Goal: Book appointment/travel/reservation

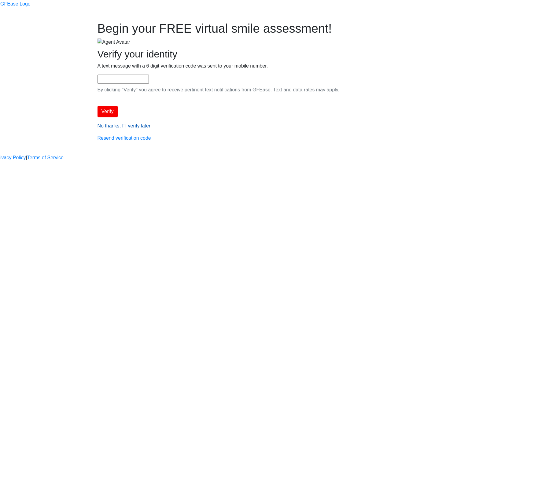
click at [151, 128] on link "No thanks, I'll verify later" at bounding box center [124, 125] width 53 height 5
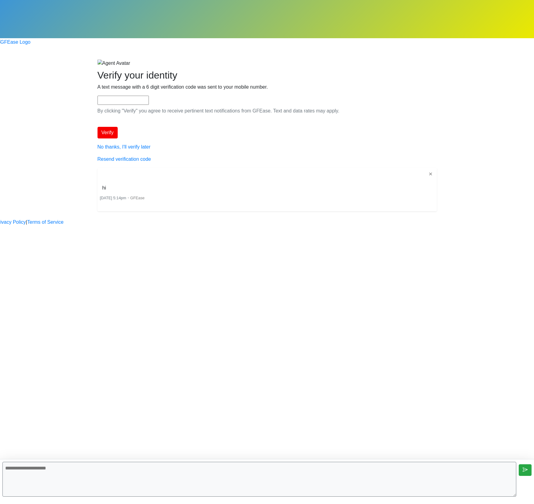
click at [142, 470] on textarea at bounding box center [259, 479] width 514 height 35
type textarea "**********"
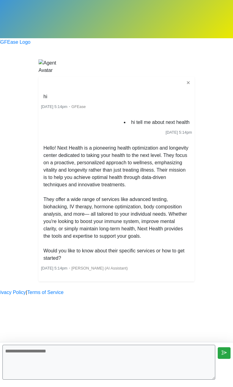
click at [80, 362] on textarea at bounding box center [108, 361] width 213 height 35
type textarea "**********"
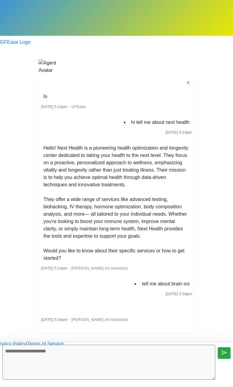
scroll to position [2, 0]
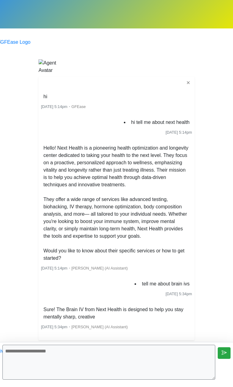
click at [124, 356] on textarea at bounding box center [108, 361] width 213 height 35
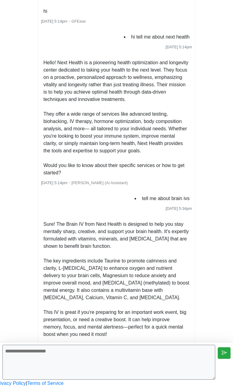
scroll to position [137, 0]
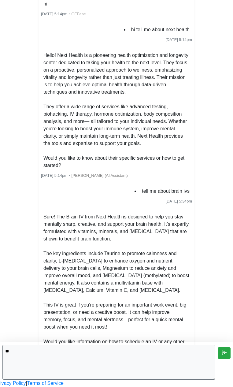
type textarea "*"
type textarea "**********"
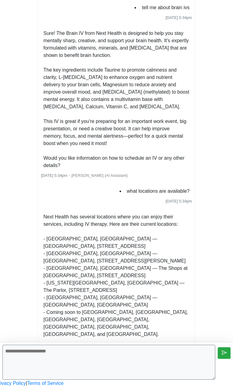
scroll to position [298, 0]
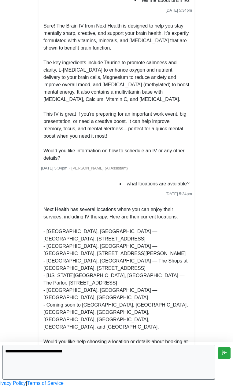
type textarea "**********"
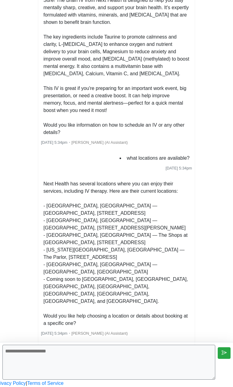
scroll to position [336, 0]
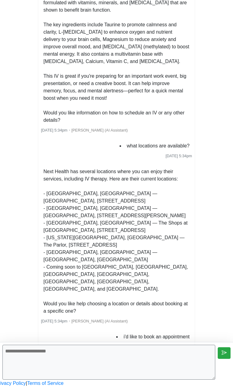
click at [122, 365] on textarea at bounding box center [108, 361] width 213 height 35
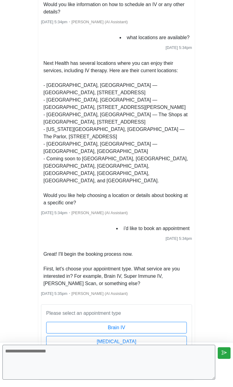
scroll to position [451, 0]
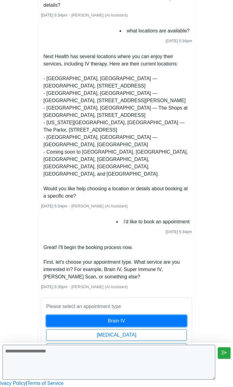
click at [106, 315] on button "Brain IV" at bounding box center [116, 321] width 141 height 12
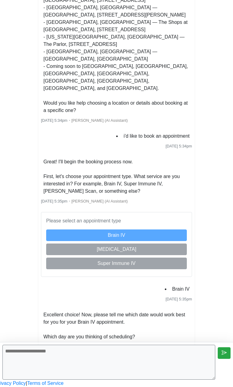
scroll to position [625, 0]
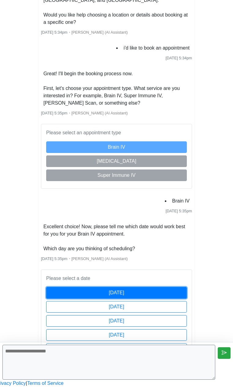
click at [124, 287] on button "[DATE]" at bounding box center [116, 293] width 141 height 12
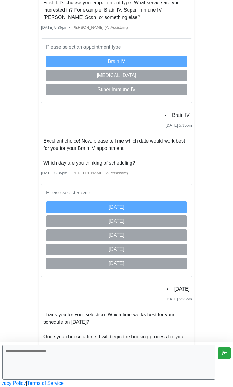
scroll to position [925, 0]
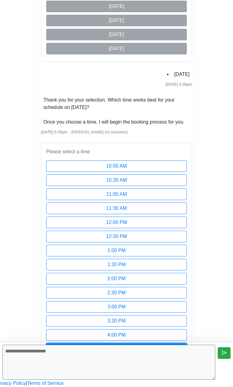
click at [124, 343] on button "4:30 PM" at bounding box center [116, 349] width 141 height 12
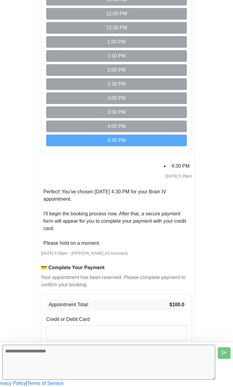
scroll to position [1106, 0]
click at [167, 345] on button "Pay Now ($100.0)" at bounding box center [116, 351] width 141 height 12
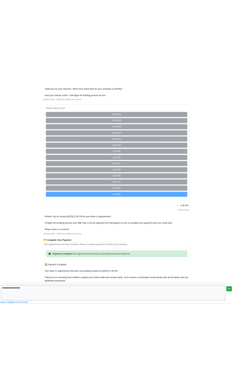
scroll to position [1182, 0]
